Goal: Task Accomplishment & Management: Manage account settings

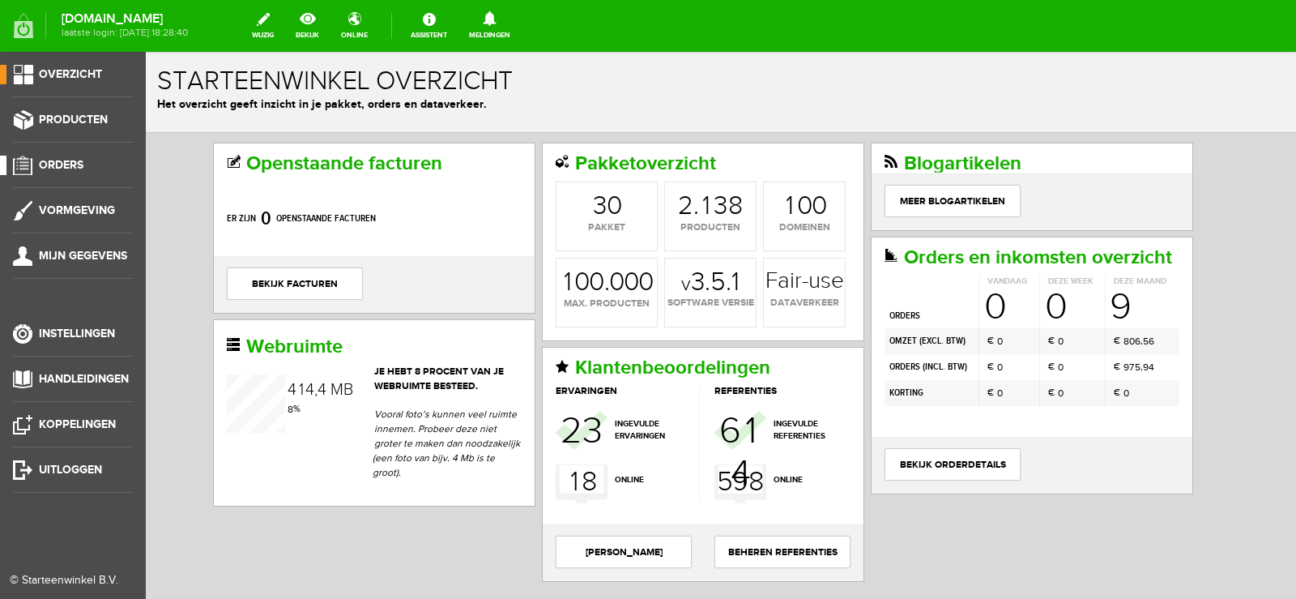
click at [68, 158] on span "Orders" at bounding box center [61, 165] width 45 height 14
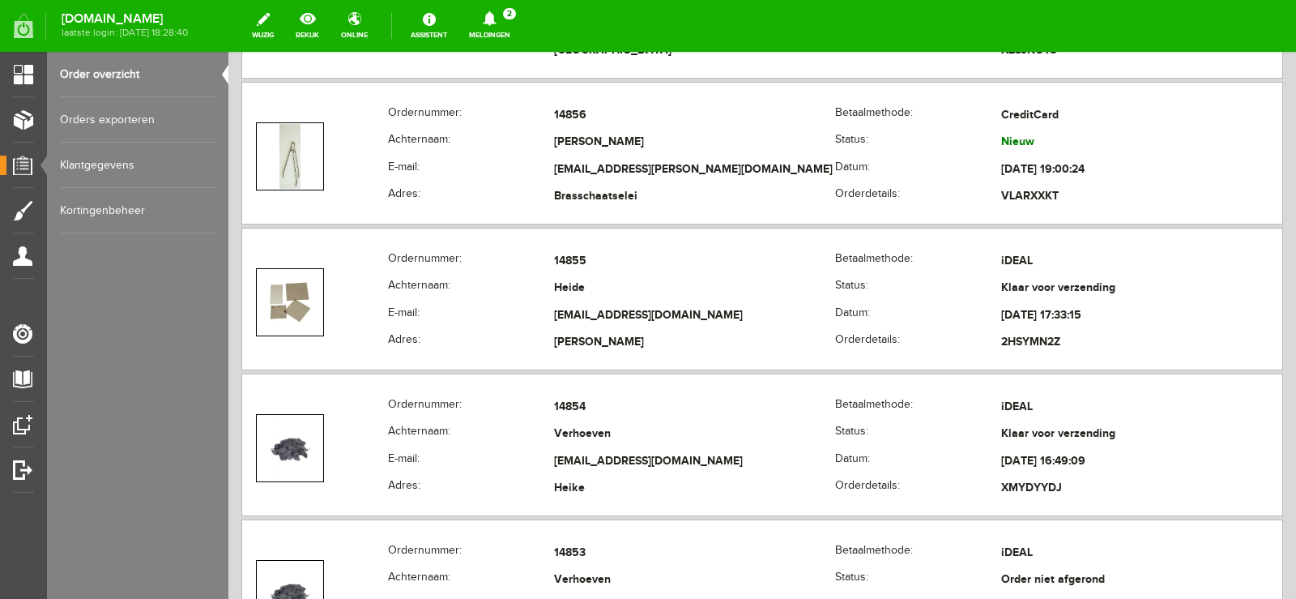
scroll to position [486, 0]
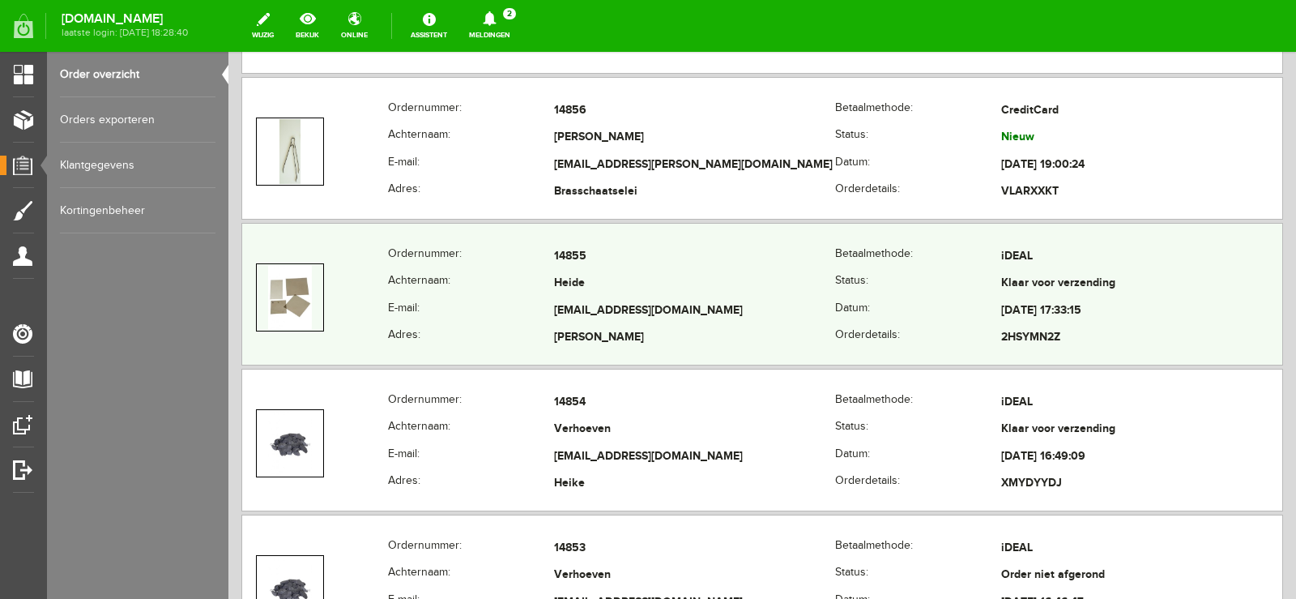
click at [727, 288] on td "Heide" at bounding box center [694, 285] width 281 height 28
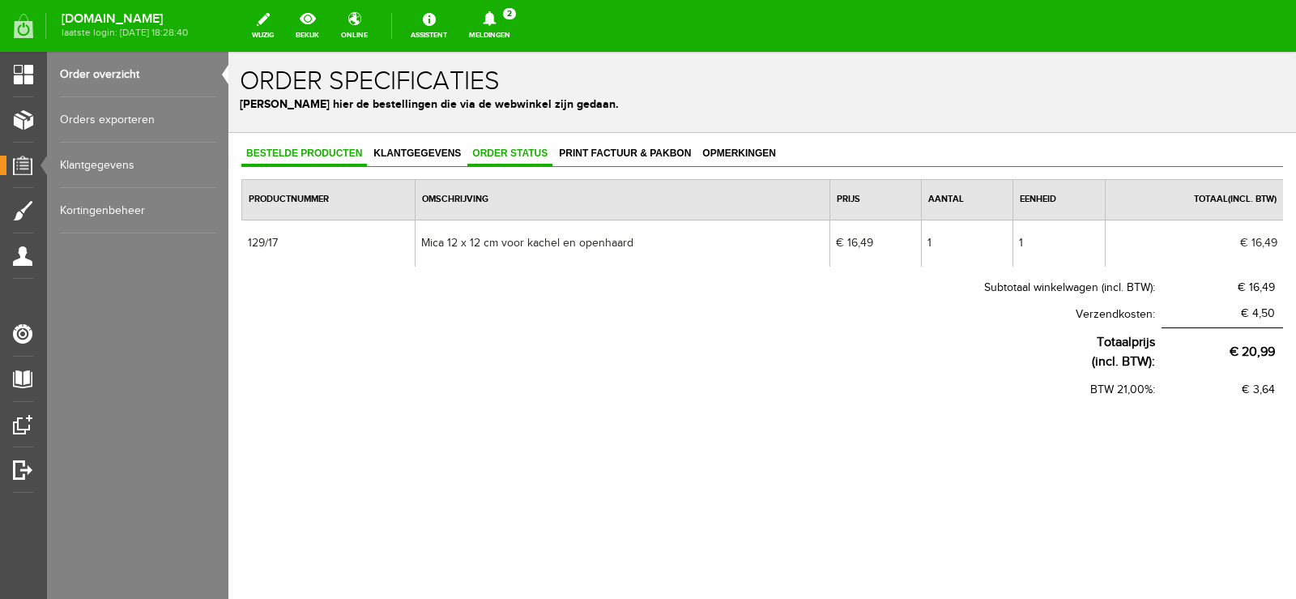
click at [523, 152] on span "Order status" at bounding box center [510, 152] width 85 height 11
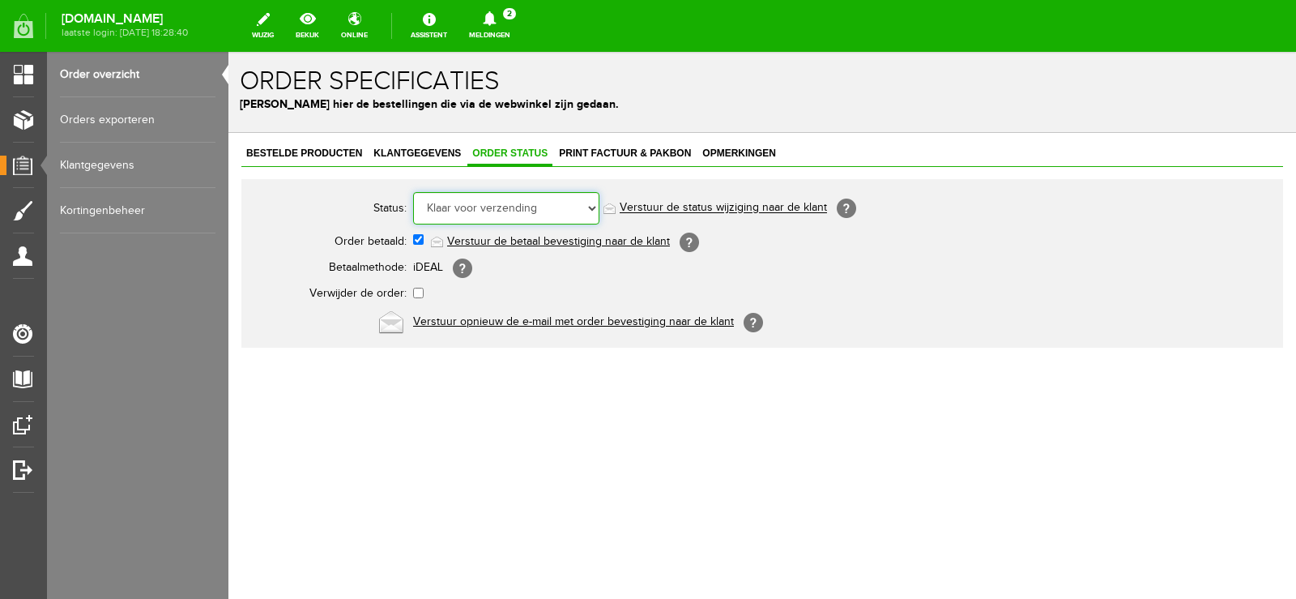
click at [593, 207] on select "Order niet afgerond Nieuw Order in behandeling Wacht op leverancier Wacht op be…" at bounding box center [506, 208] width 186 height 32
click at [413, 192] on select "Order niet afgerond Nieuw Order in behandeling Wacht op leverancier Wacht op be…" at bounding box center [506, 208] width 186 height 32
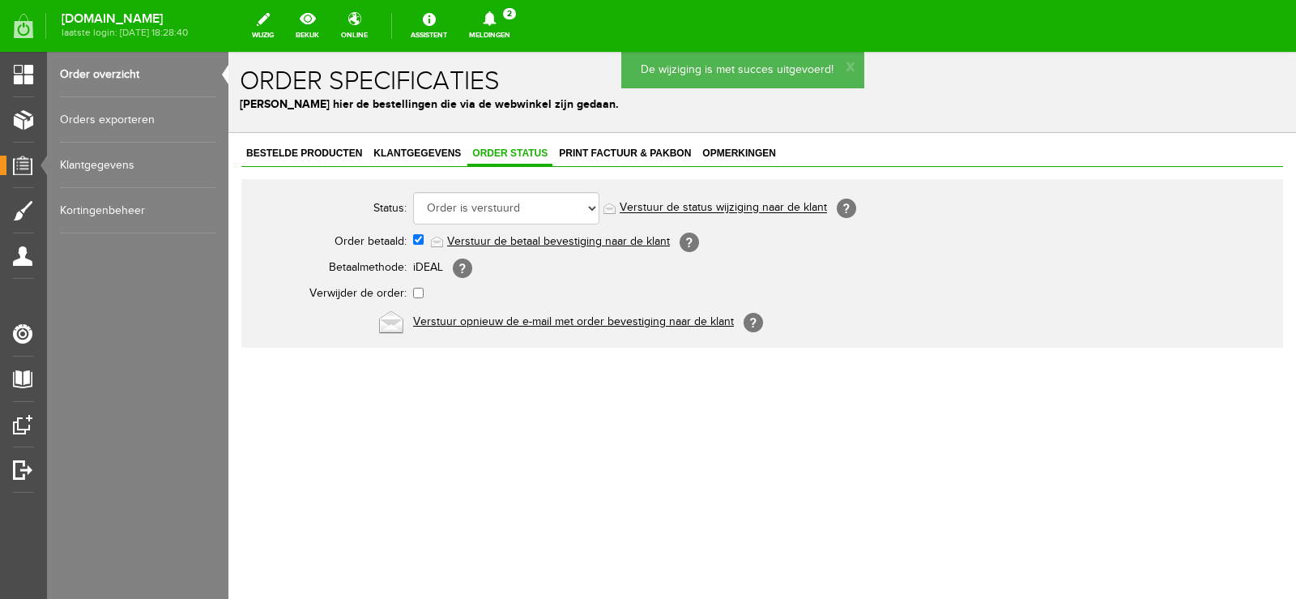
click at [761, 204] on link "Verstuur de status wijziging naar de klant" at bounding box center [723, 208] width 207 height 13
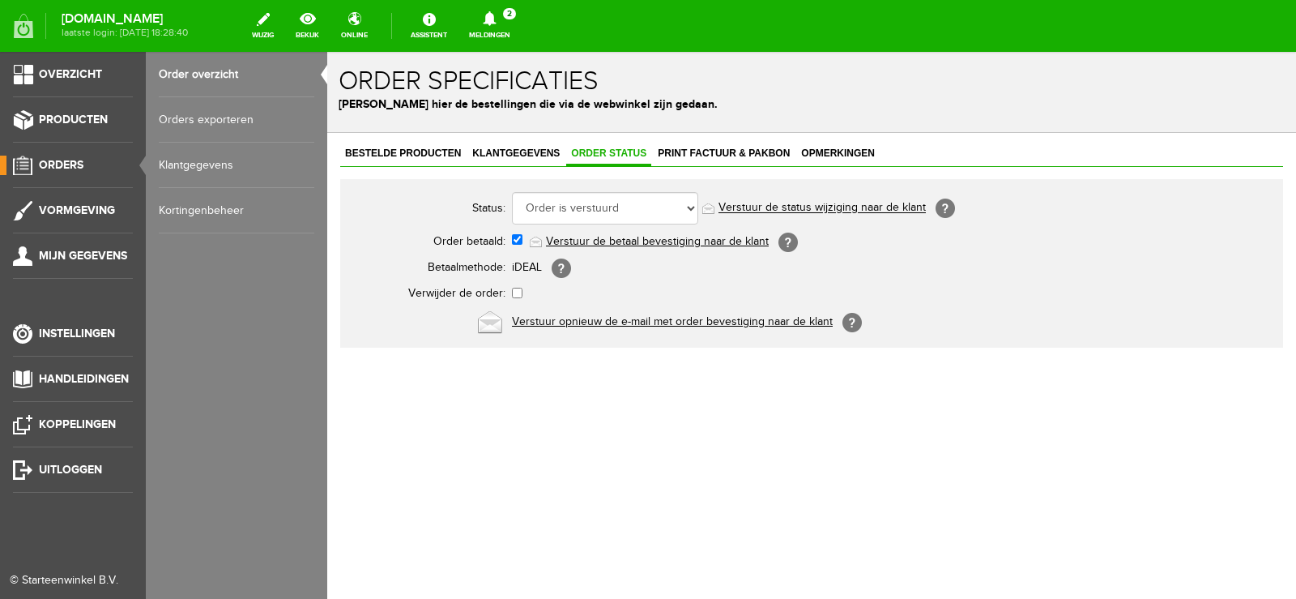
click at [69, 159] on span "Orders" at bounding box center [61, 165] width 45 height 14
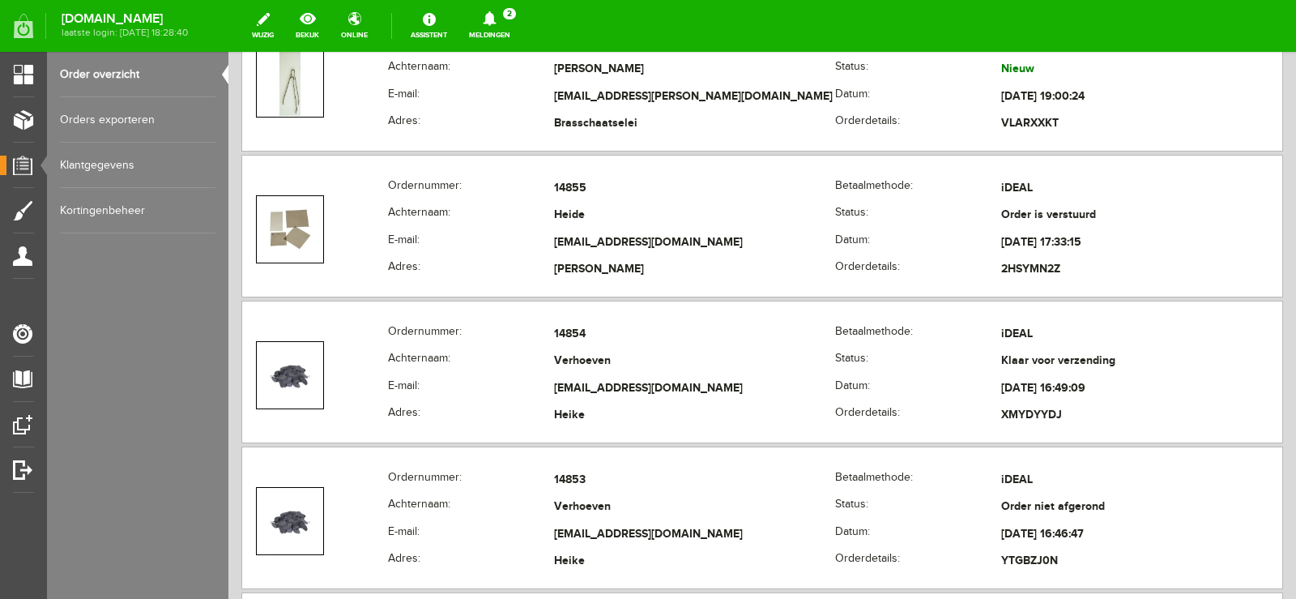
scroll to position [567, 0]
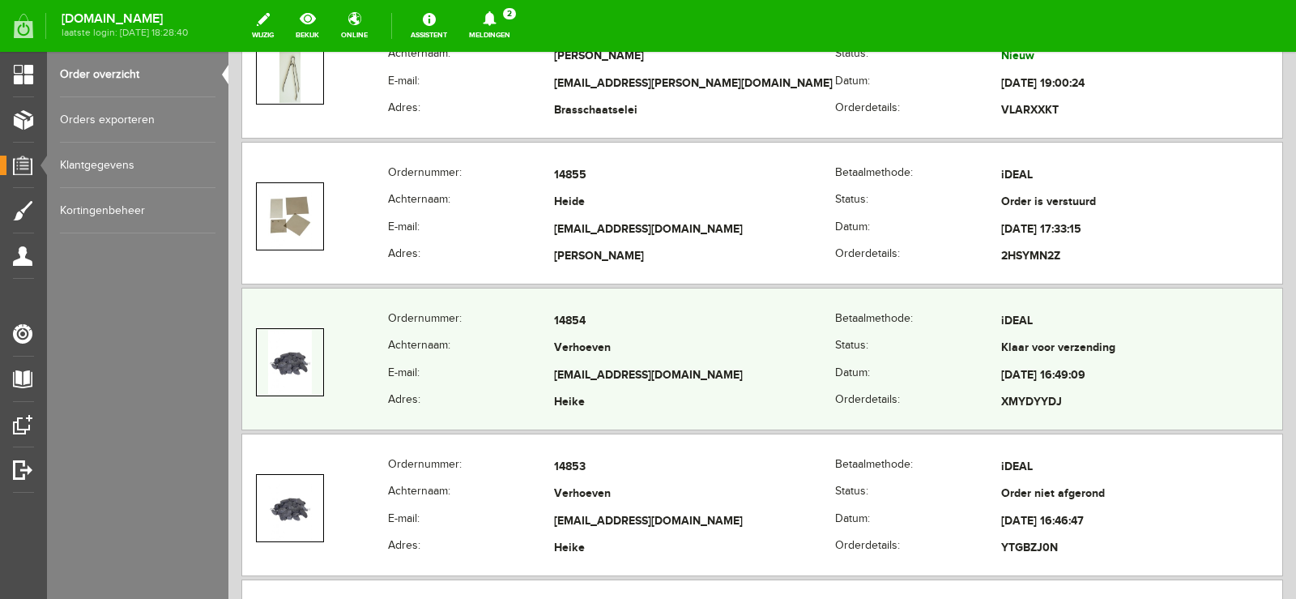
click at [780, 376] on td "[EMAIL_ADDRESS][DOMAIN_NAME]" at bounding box center [694, 376] width 281 height 28
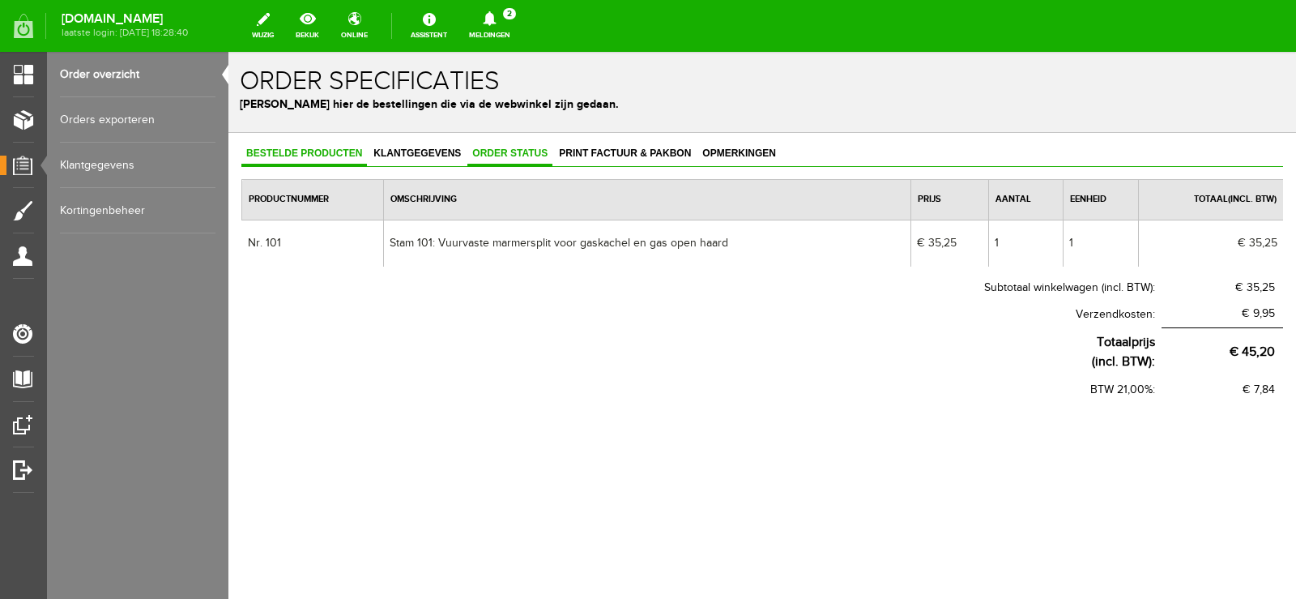
click at [495, 148] on span "Order status" at bounding box center [510, 152] width 85 height 11
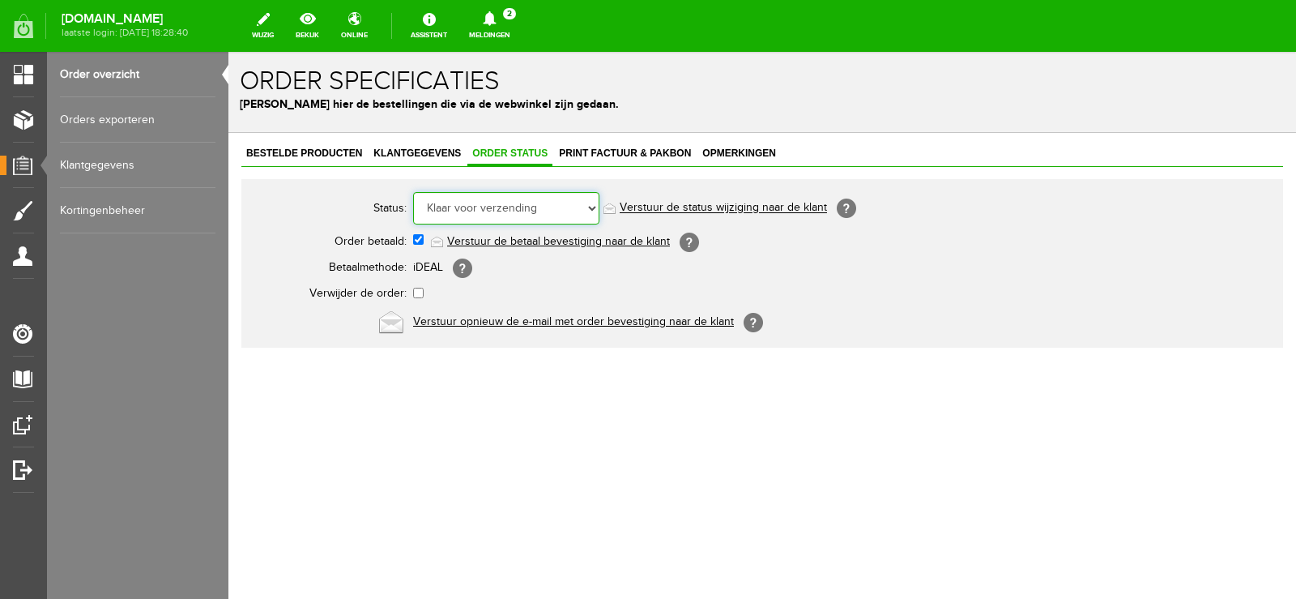
click at [593, 207] on select "Order niet afgerond Nieuw Order in behandeling Wacht op leverancier Wacht op be…" at bounding box center [506, 208] width 186 height 32
select select "5"
click at [413, 192] on select "Order niet afgerond Nieuw Order in behandeling Wacht op leverancier Wacht op be…" at bounding box center [506, 208] width 186 height 32
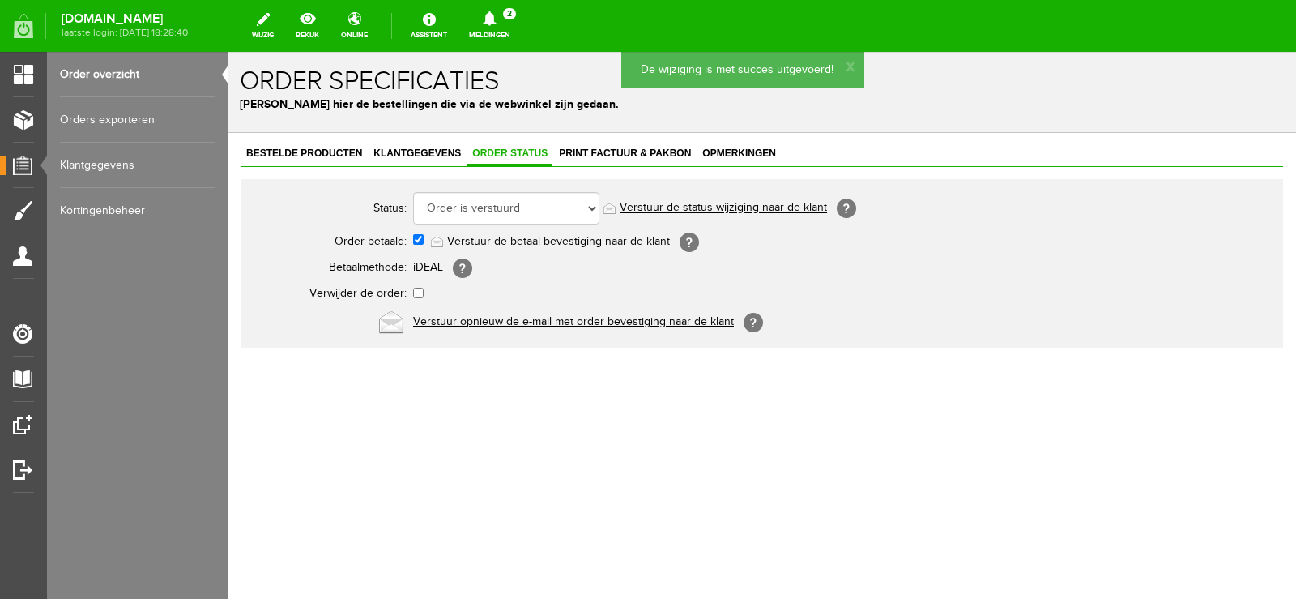
click at [741, 207] on link "Verstuur de status wijziging naar de klant" at bounding box center [723, 208] width 207 height 13
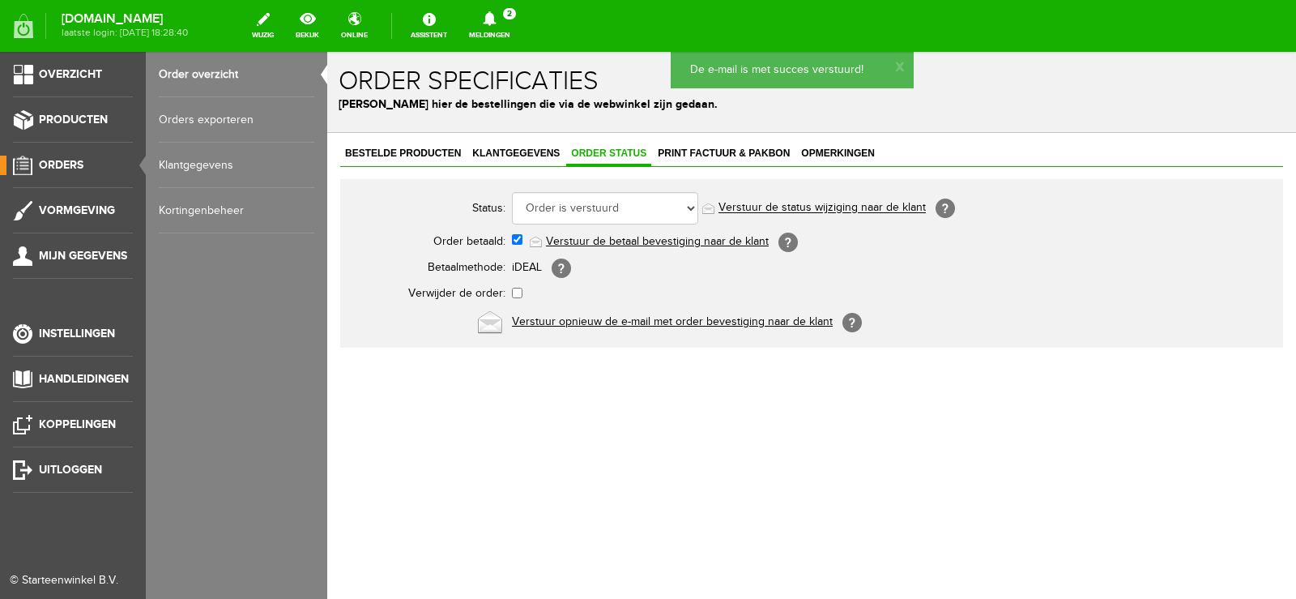
click at [73, 160] on span "Orders" at bounding box center [61, 165] width 45 height 14
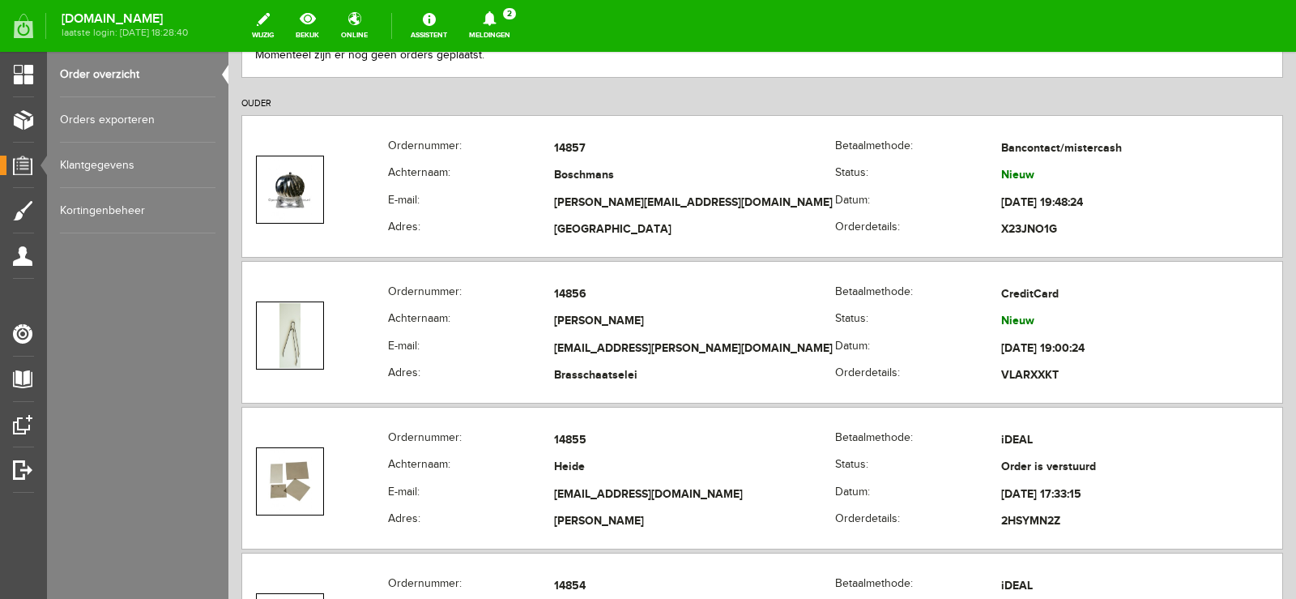
scroll to position [324, 0]
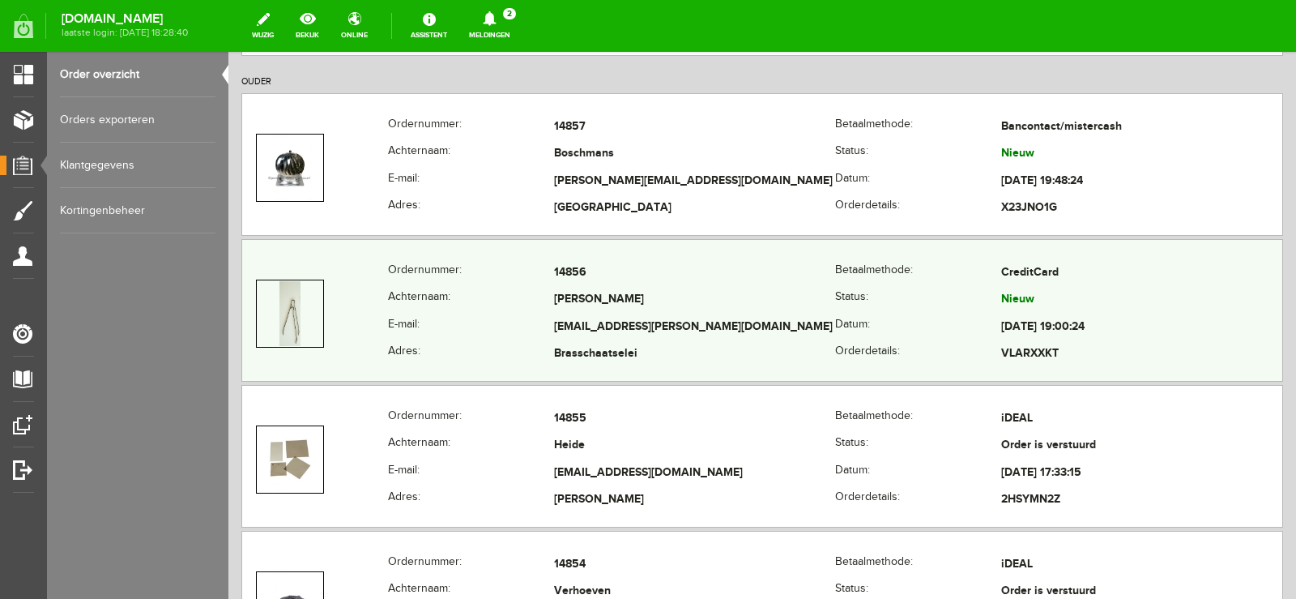
click at [818, 322] on td "[EMAIL_ADDRESS][PERSON_NAME][DOMAIN_NAME]" at bounding box center [694, 328] width 281 height 28
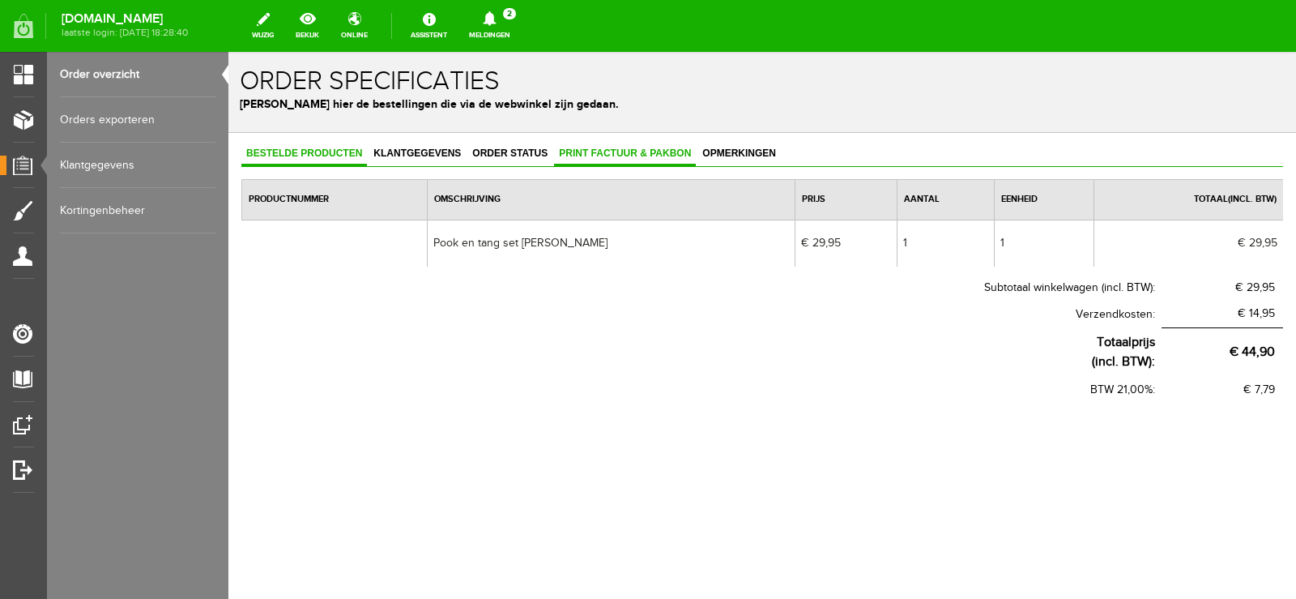
click at [609, 152] on span "Print factuur & pakbon" at bounding box center [625, 152] width 142 height 11
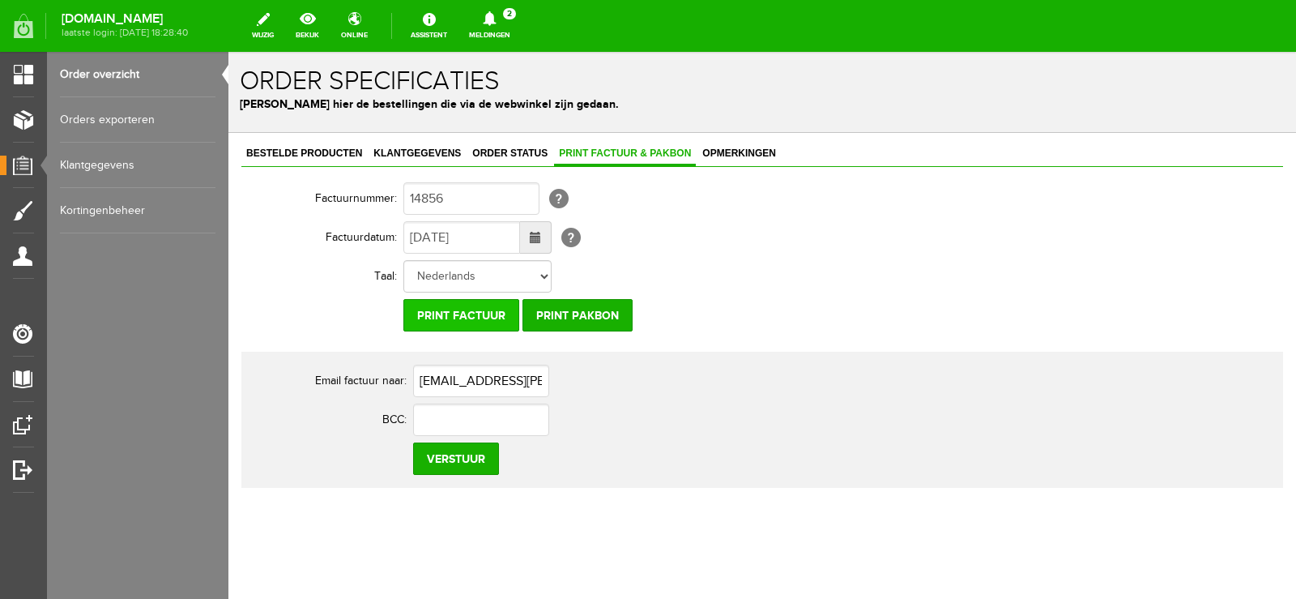
click at [492, 312] on input "Print factuur" at bounding box center [462, 315] width 116 height 32
click at [589, 312] on input "Print pakbon" at bounding box center [578, 315] width 110 height 32
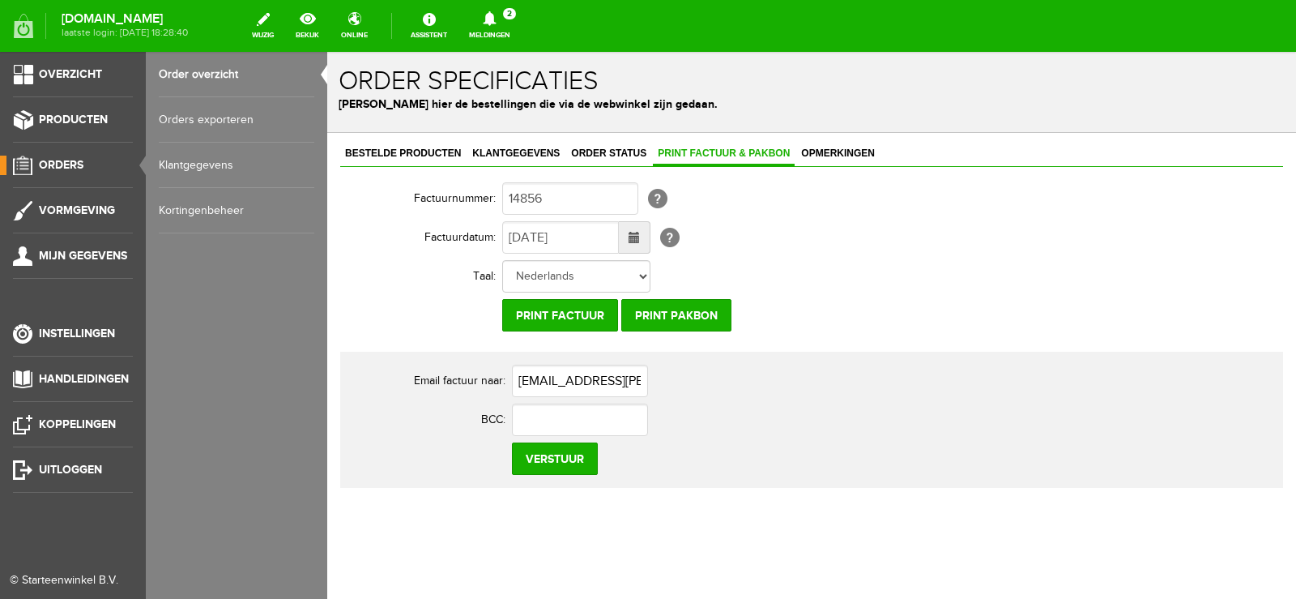
click at [66, 162] on span "Orders" at bounding box center [61, 165] width 45 height 14
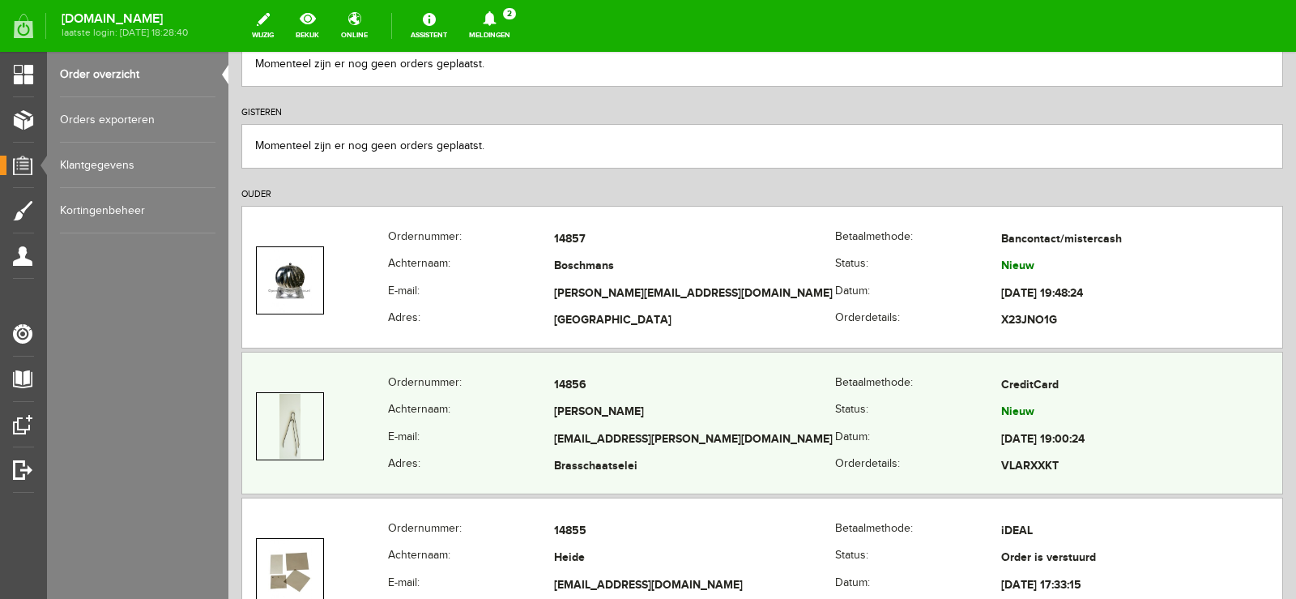
scroll to position [243, 0]
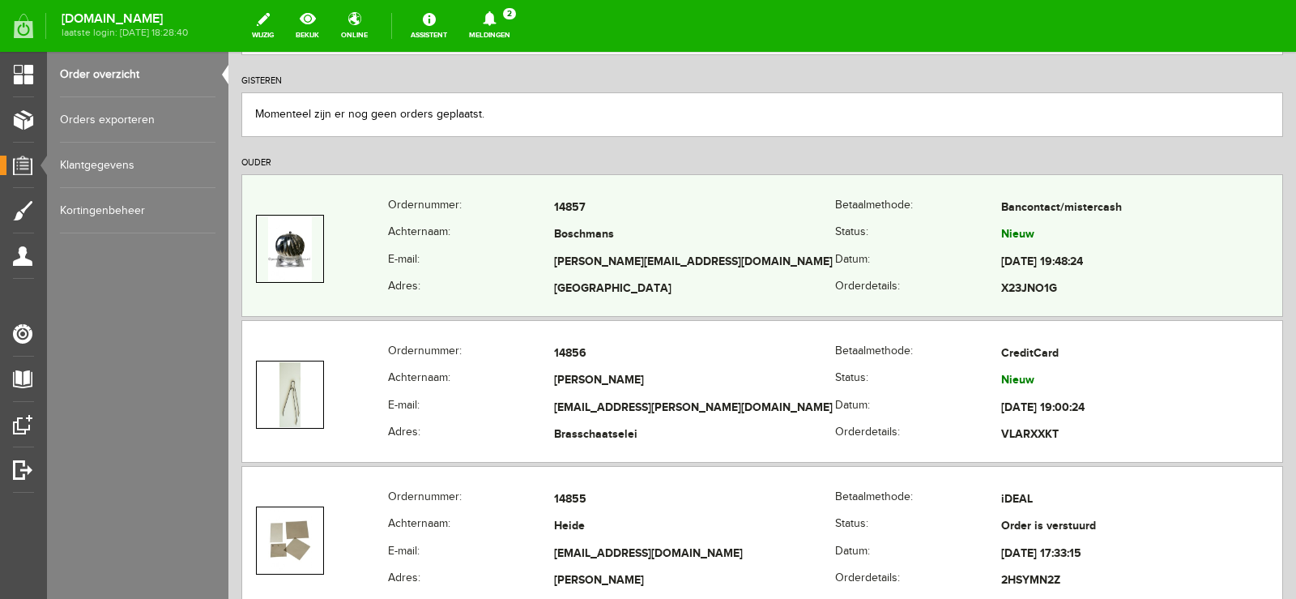
click at [799, 267] on td "[PERSON_NAME][EMAIL_ADDRESS][DOMAIN_NAME]" at bounding box center [694, 263] width 281 height 28
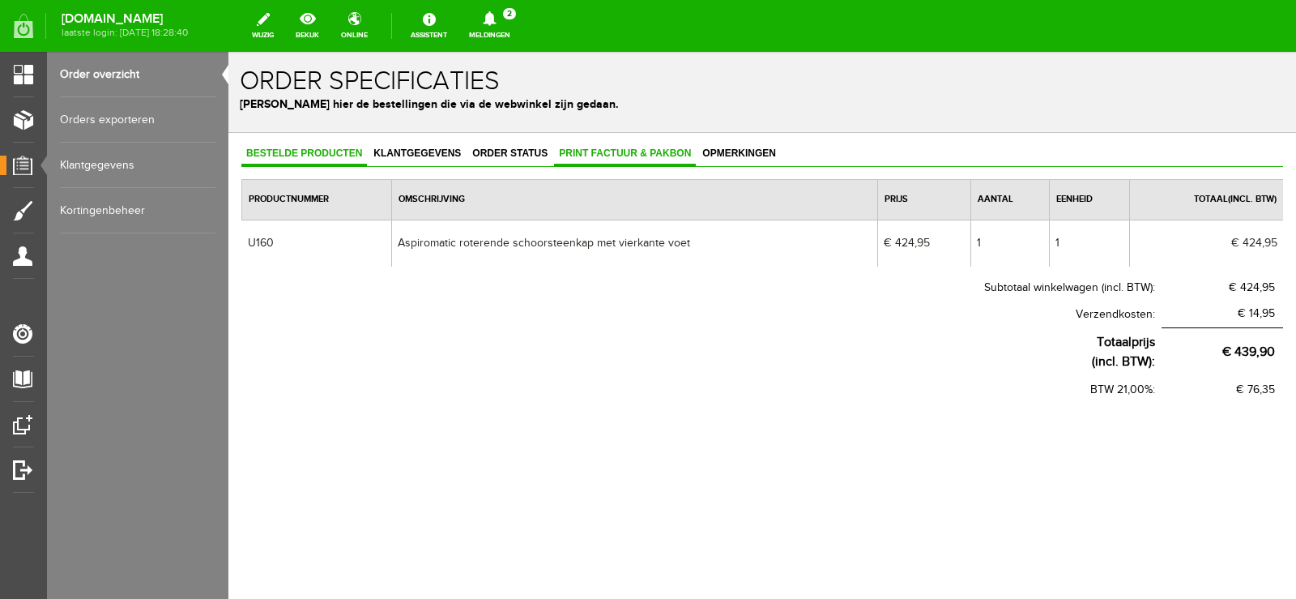
click at [633, 153] on span "Print factuur & pakbon" at bounding box center [625, 152] width 142 height 11
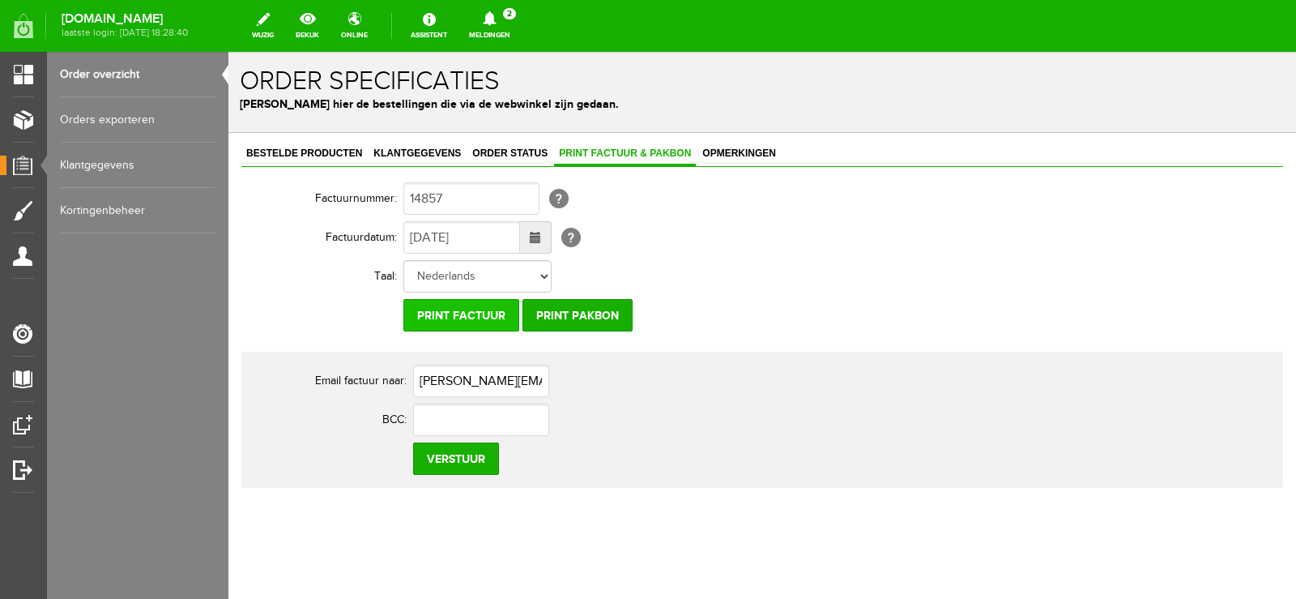
click at [477, 308] on input "Print factuur" at bounding box center [462, 315] width 116 height 32
click at [587, 318] on input "Print pakbon" at bounding box center [578, 315] width 110 height 32
click at [496, 18] on icon at bounding box center [489, 18] width 13 height 15
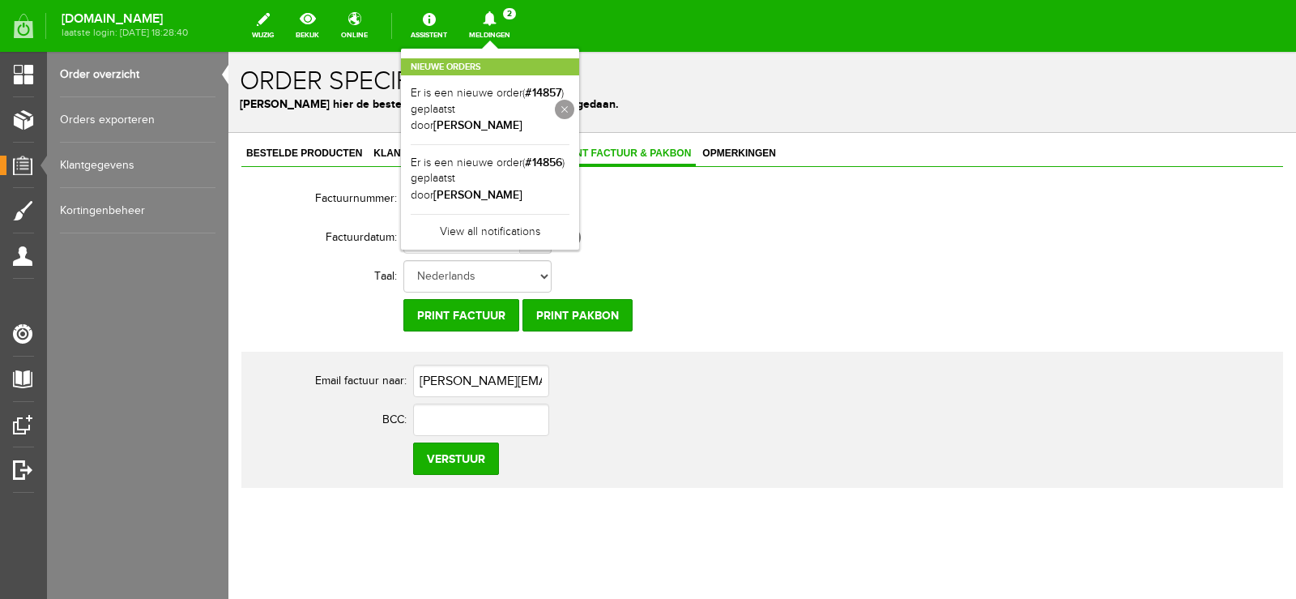
click at [574, 105] on link at bounding box center [564, 109] width 19 height 19
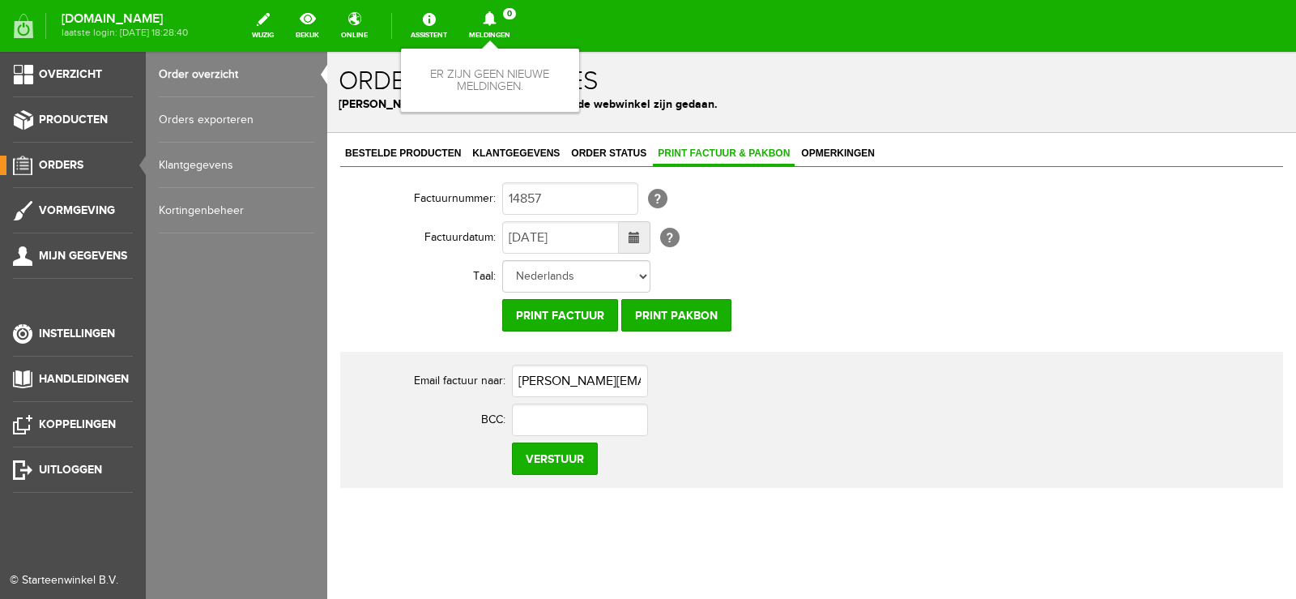
click at [48, 160] on span "Orders" at bounding box center [61, 165] width 45 height 14
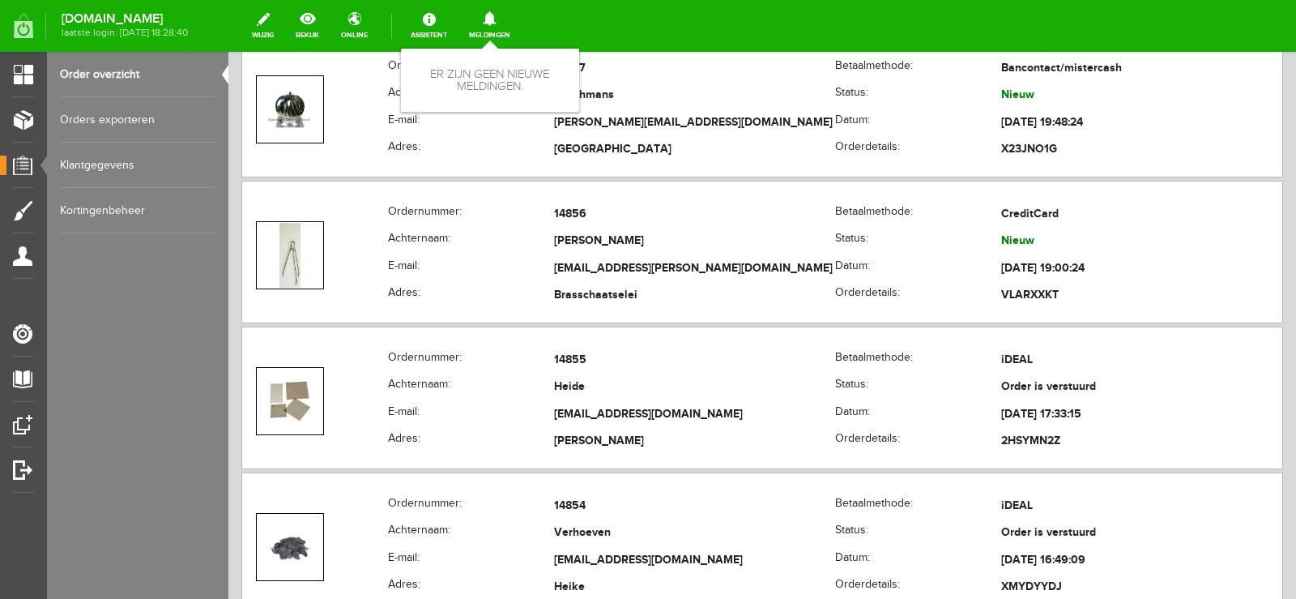
scroll to position [405, 0]
